Goal: Check status: Check status

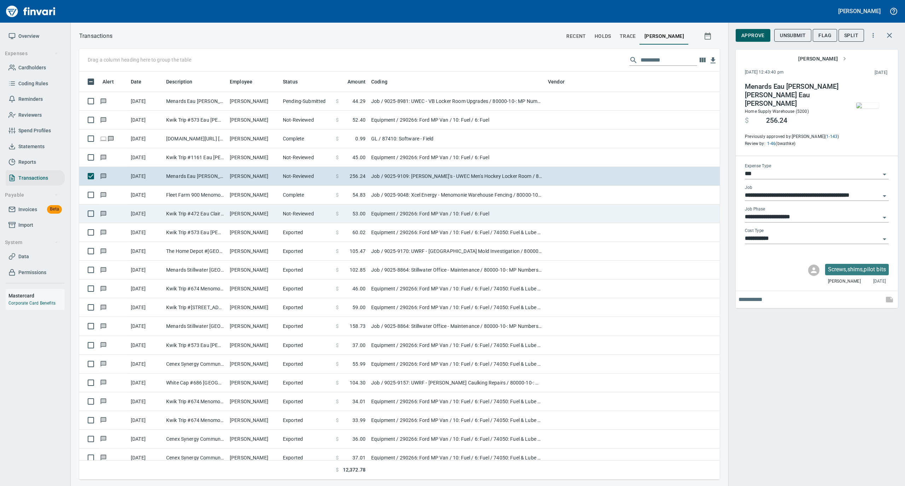
scroll to position [401, 626]
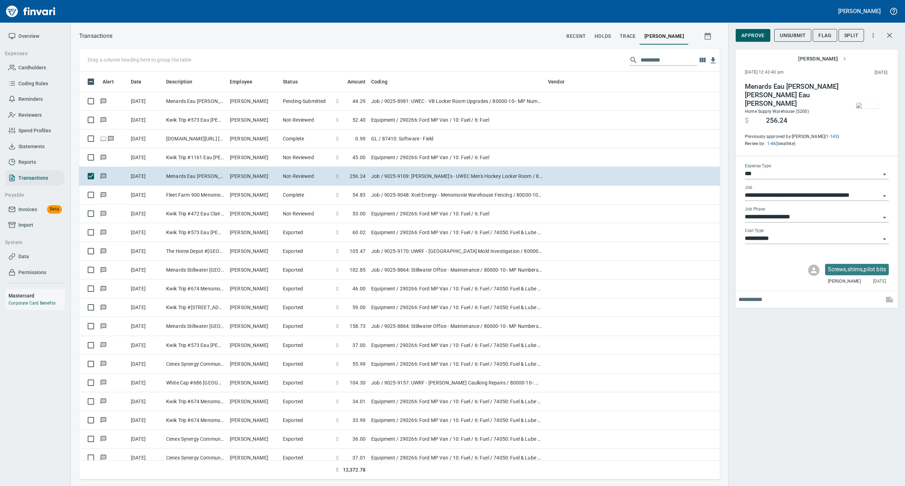
click at [19, 149] on span "Statements" at bounding box center [31, 146] width 26 height 9
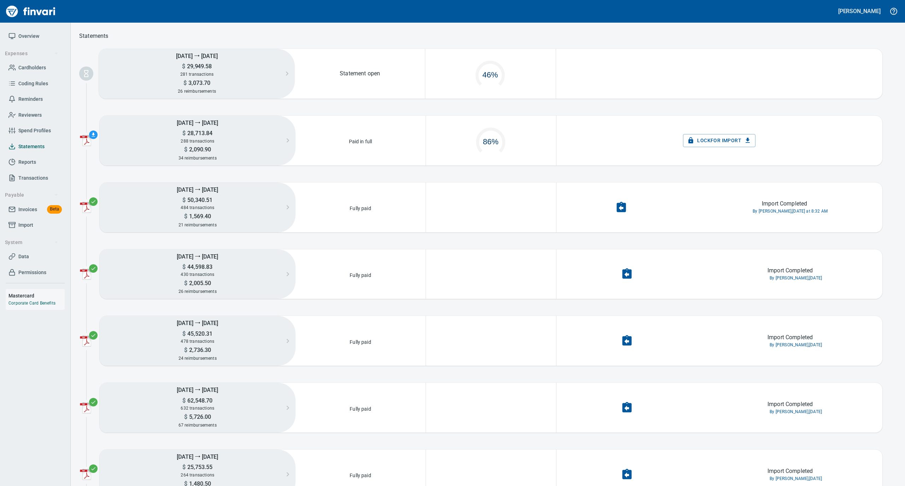
scroll to position [34, 122]
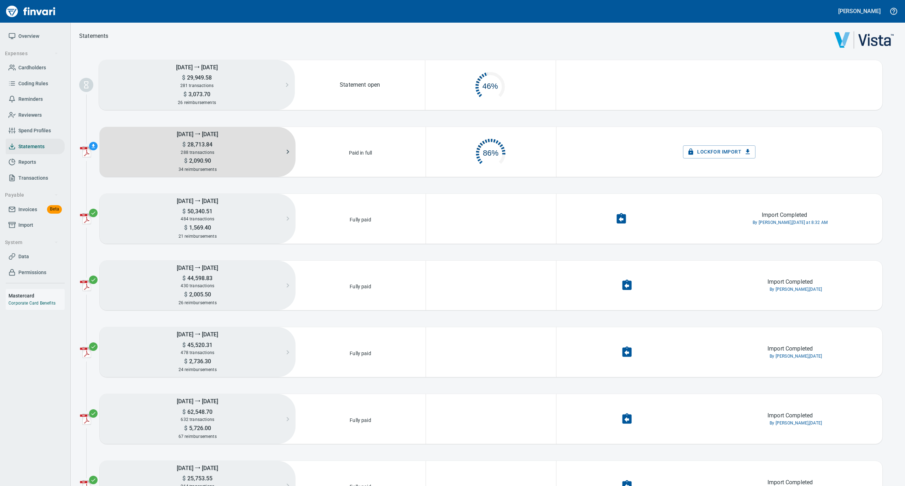
click at [222, 147] on h5 "$ 28,713.84" at bounding box center [198, 144] width 196 height 7
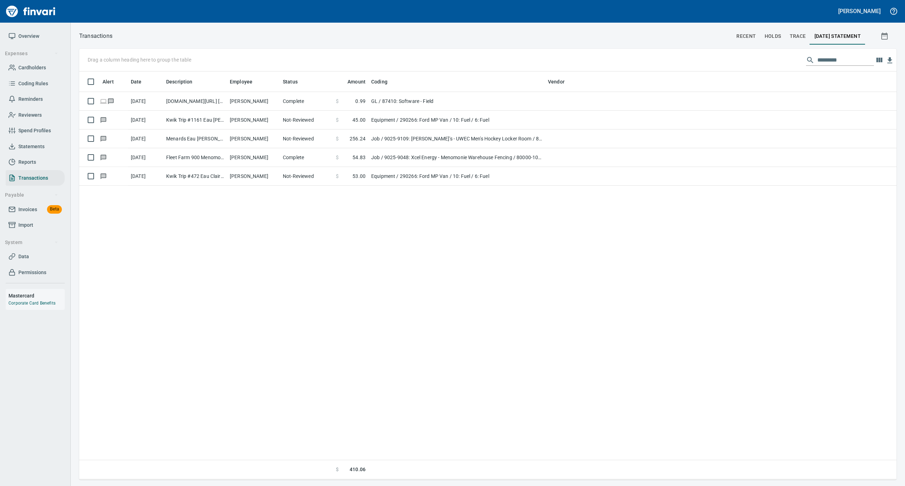
scroll to position [401, 810]
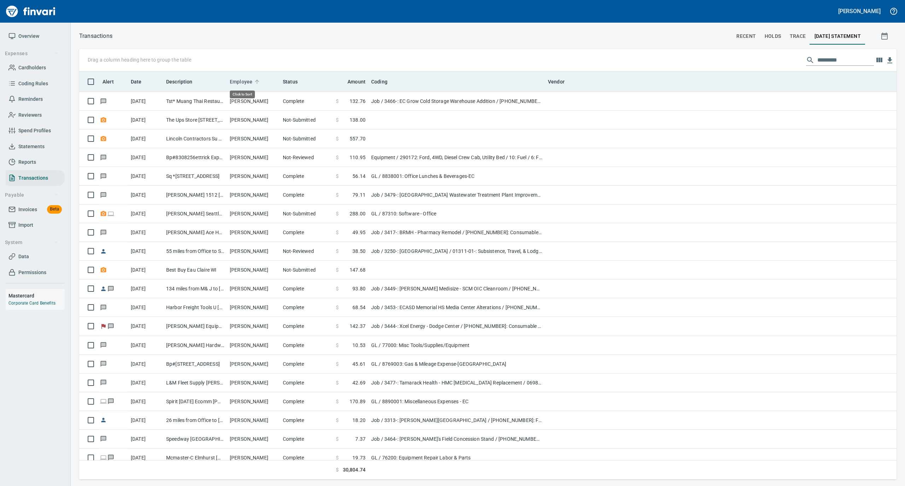
click at [257, 80] on icon at bounding box center [257, 81] width 6 height 6
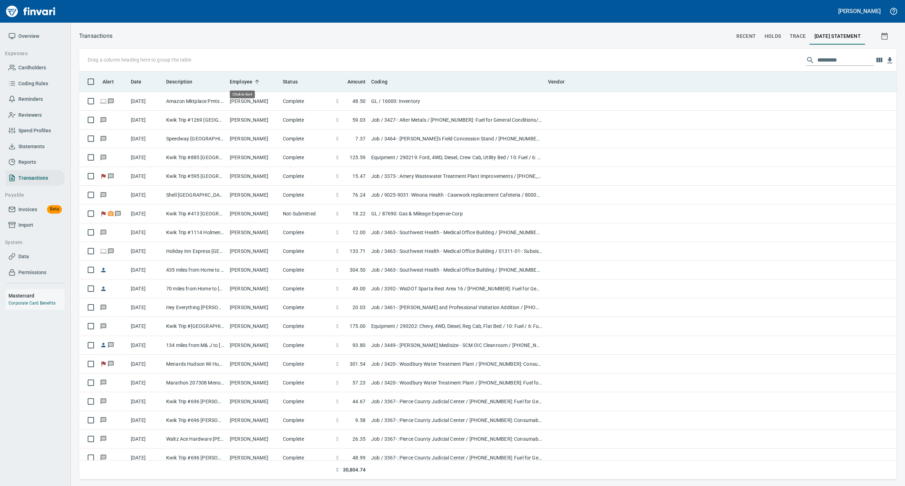
click at [257, 80] on icon at bounding box center [257, 81] width 6 height 6
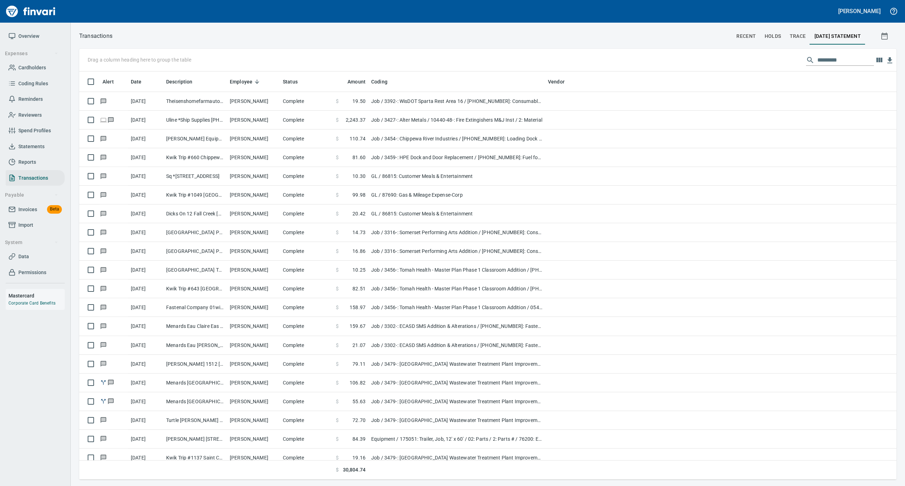
scroll to position [401, 803]
click at [30, 32] on span "Overview" at bounding box center [28, 36] width 21 height 9
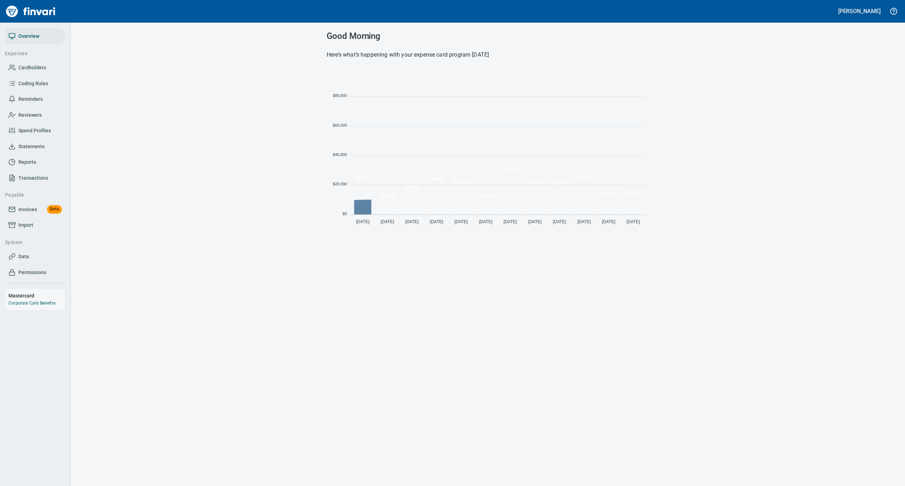
scroll to position [157, 315]
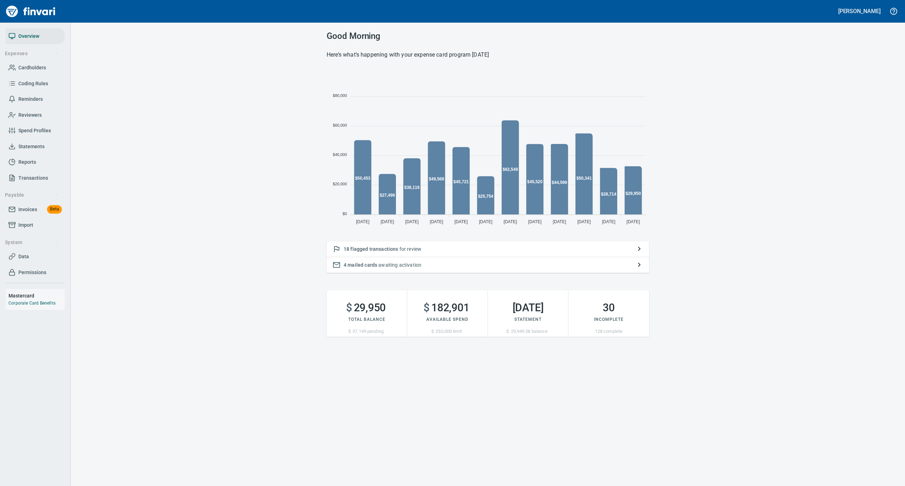
click at [437, 247] on p "18 flagged transactions for review" at bounding box center [488, 248] width 288 height 7
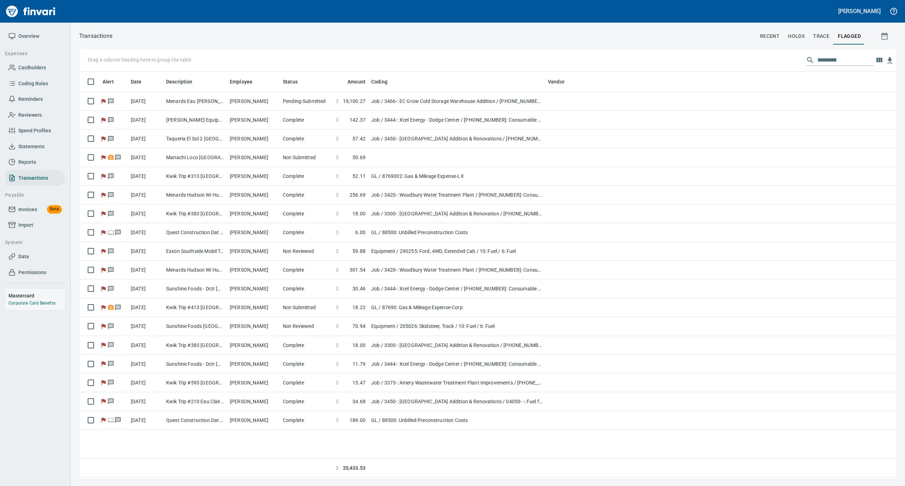
scroll to position [401, 810]
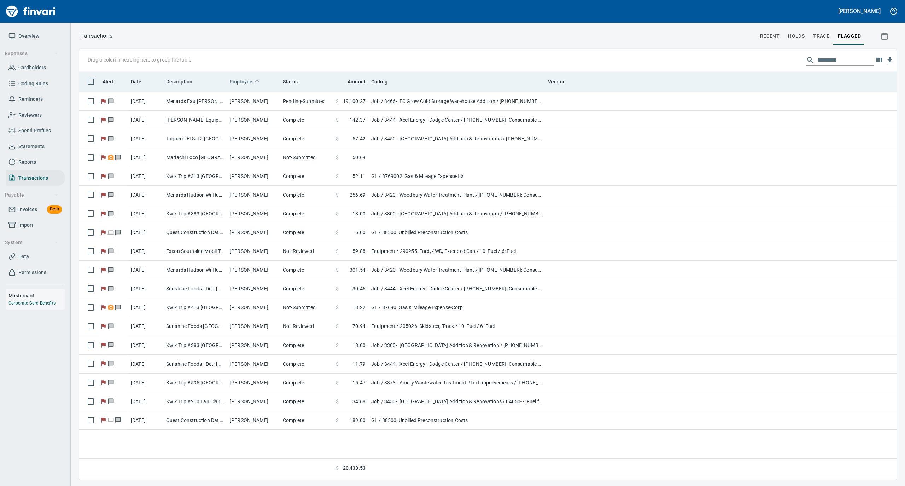
click at [256, 81] on icon at bounding box center [257, 82] width 4 height 4
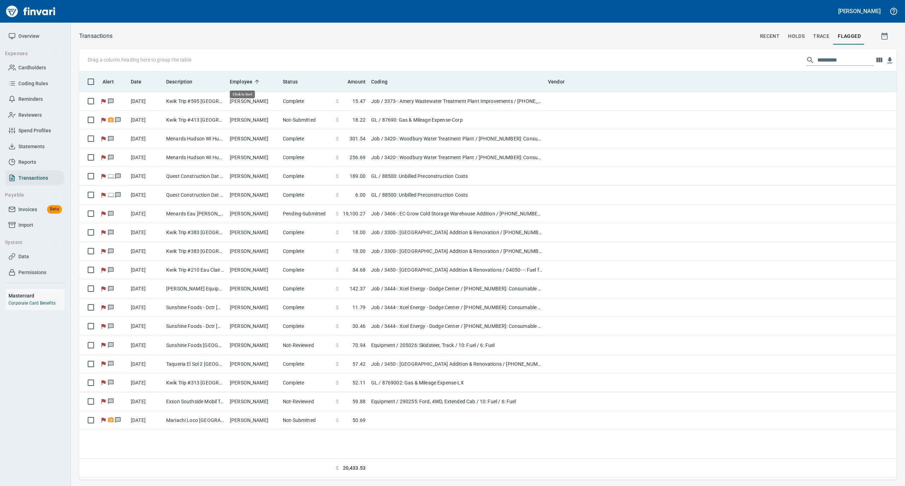
click at [256, 81] on icon at bounding box center [257, 82] width 4 height 4
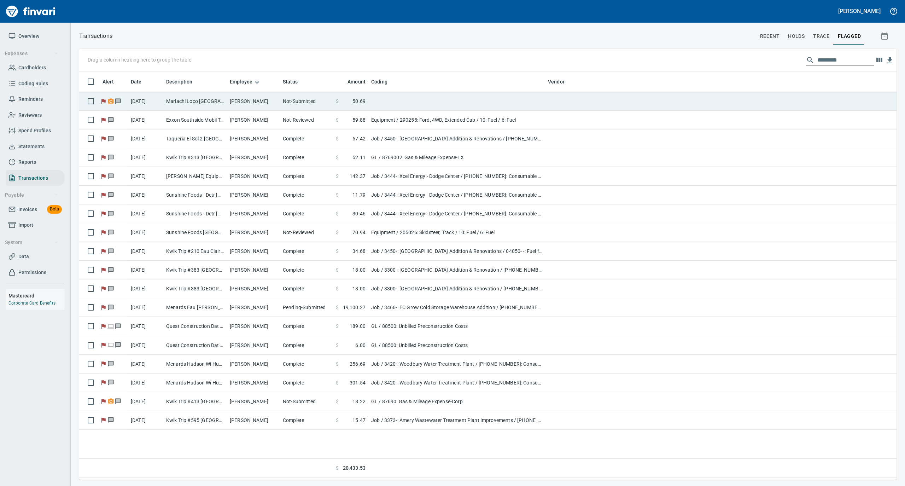
click at [258, 99] on td "[PERSON_NAME]" at bounding box center [253, 101] width 53 height 19
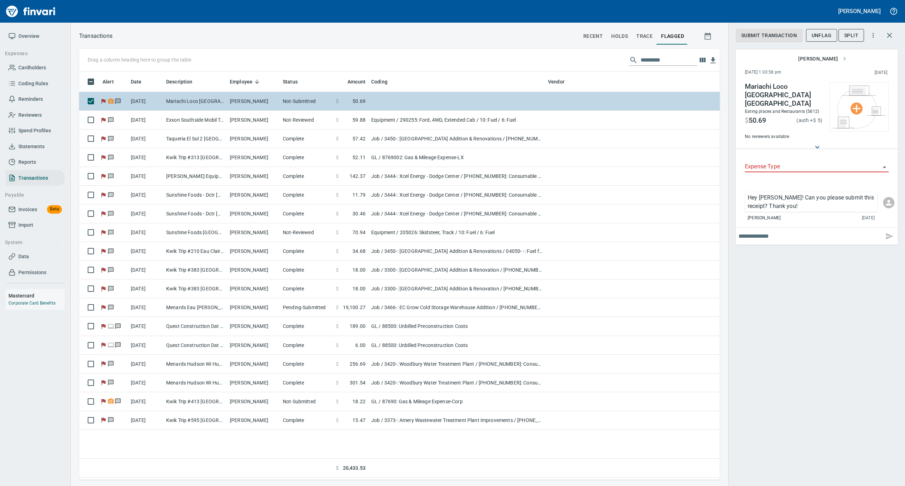
scroll to position [401, 633]
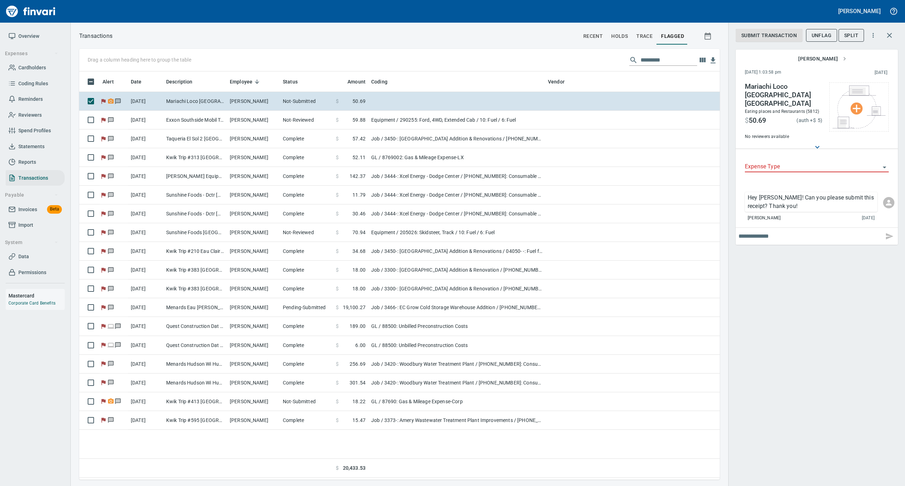
click at [29, 37] on span "Overview" at bounding box center [28, 36] width 21 height 9
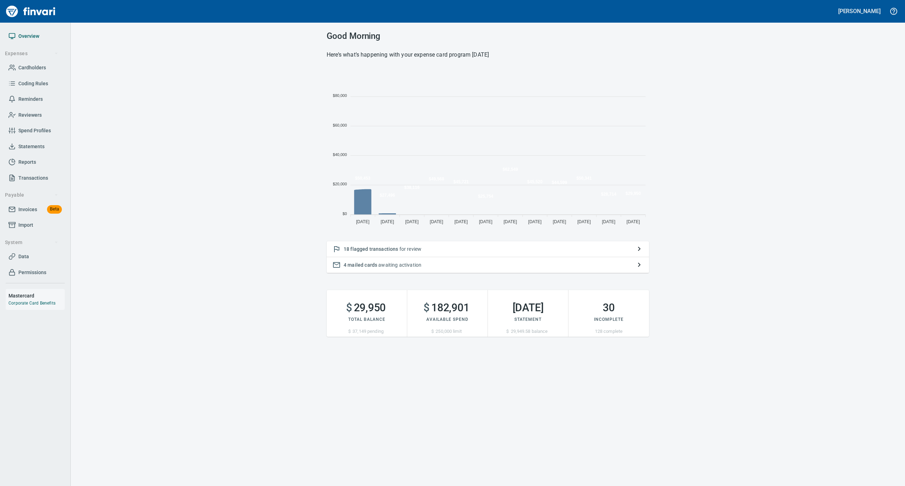
scroll to position [157, 315]
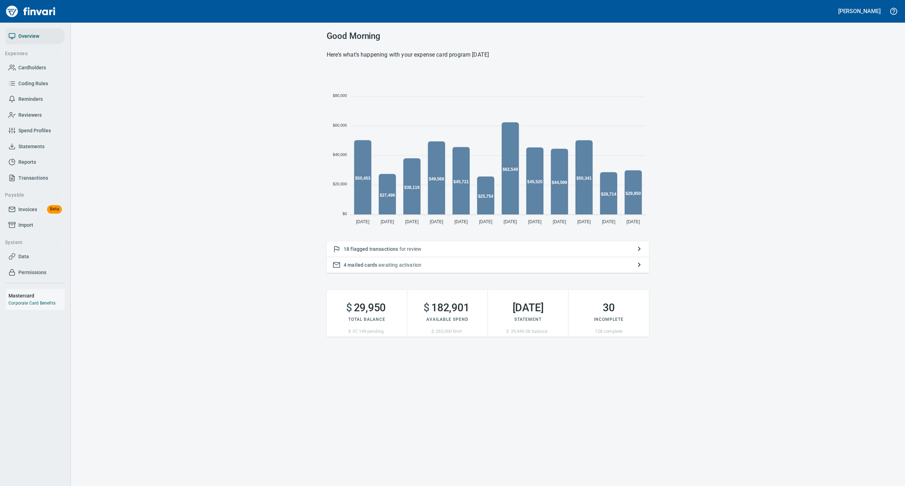
click at [24, 145] on span "Statements" at bounding box center [31, 146] width 26 height 9
